Goal: Submit feedback/report problem: Submit feedback/report problem

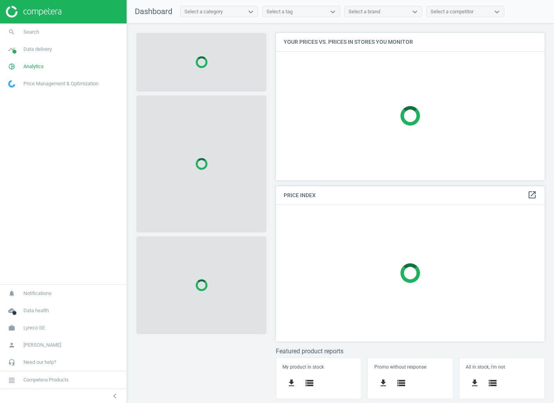
scroll to position [159, 281]
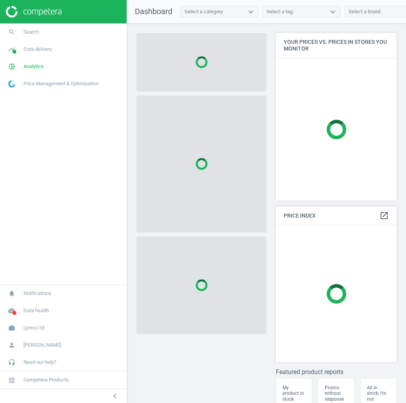
scroll to position [180, 127]
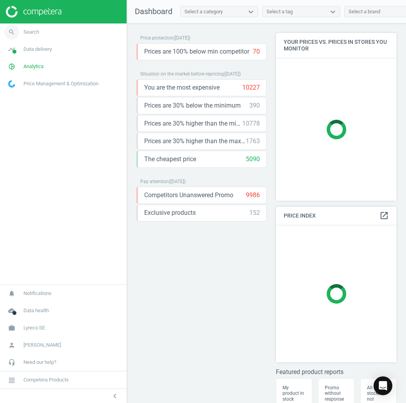
click at [34, 32] on span "Search" at bounding box center [31, 32] width 16 height 7
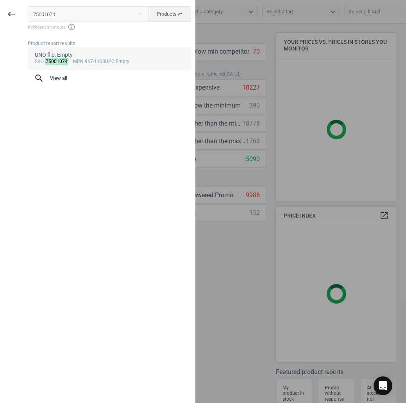
type input "75001074"
click at [80, 59] on span "mpn" at bounding box center [78, 61] width 11 height 5
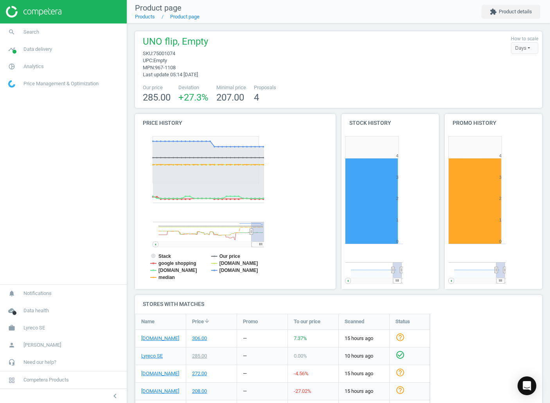
scroll to position [168, 108]
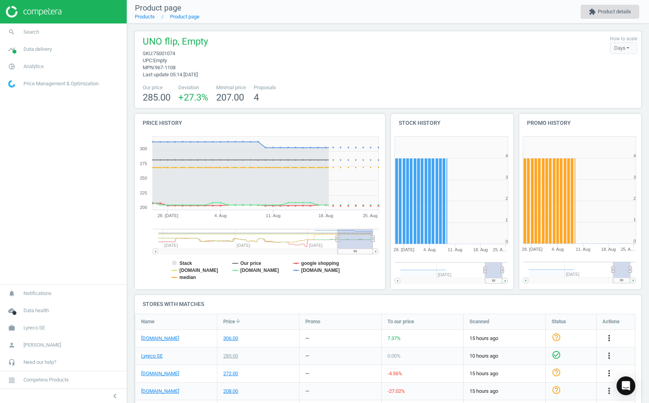
click at [406, 8] on button "extension Product details" at bounding box center [609, 12] width 59 height 14
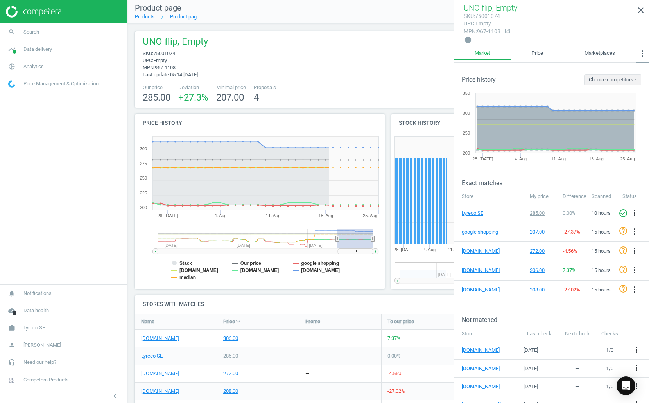
click at [406, 52] on icon "more_vert" at bounding box center [642, 53] width 9 height 9
click at [406, 120] on button "Matches" at bounding box center [622, 117] width 51 height 9
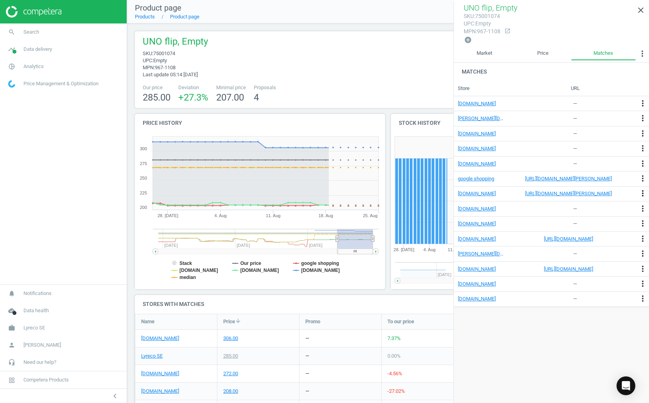
click at [406, 192] on icon "more_vert" at bounding box center [642, 192] width 9 height 9
click at [406, 208] on button "Edit" at bounding box center [602, 208] width 94 height 9
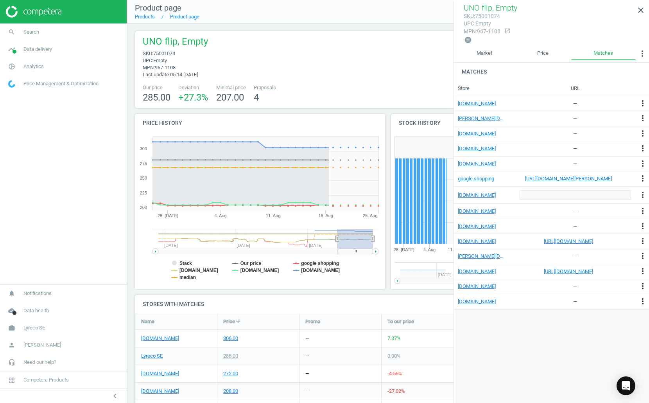
type input "[URL][DOMAIN_NAME]"
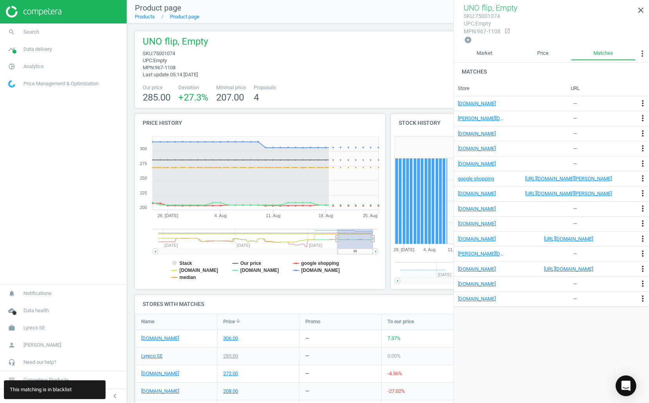
click at [406, 382] on icon "Open Intercom Messenger" at bounding box center [625, 385] width 9 height 10
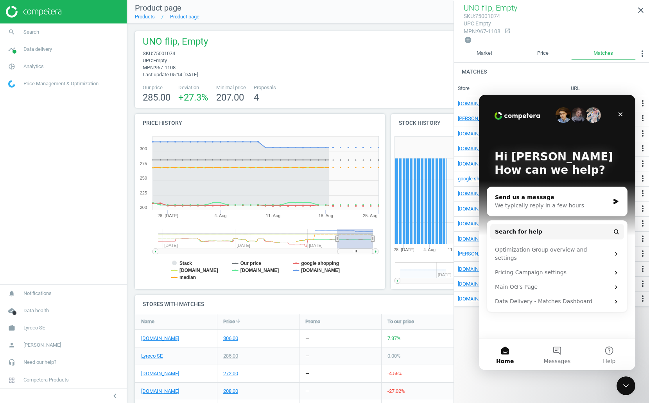
click at [406, 205] on div "We typically reply in a few hours" at bounding box center [552, 205] width 115 height 8
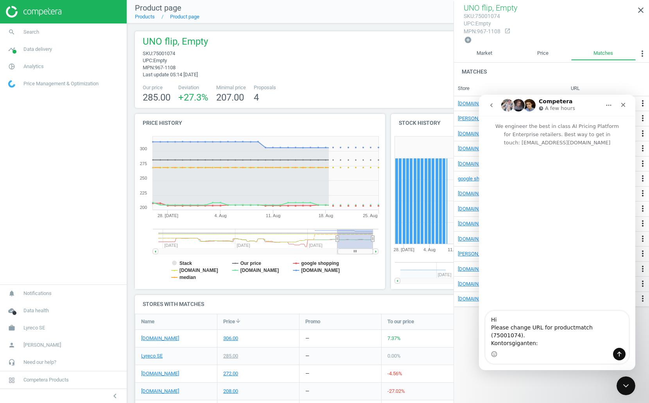
type textarea "Hi Please change URL for productmatch (75001074). Kontorsgiganten: [URL][DOMAIN…"
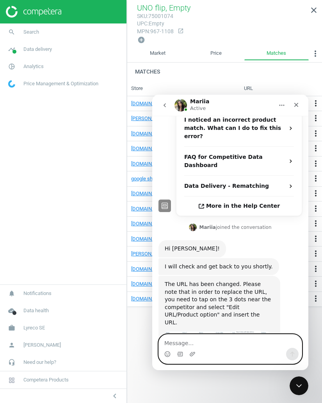
scroll to position [190, 0]
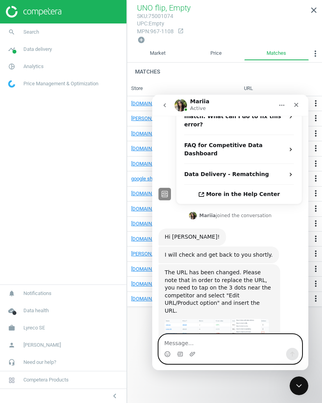
click at [213, 346] on textarea "Message…" at bounding box center [230, 340] width 143 height 13
type textarea "This article and URL was blacklisted."
